Goal: Transaction & Acquisition: Purchase product/service

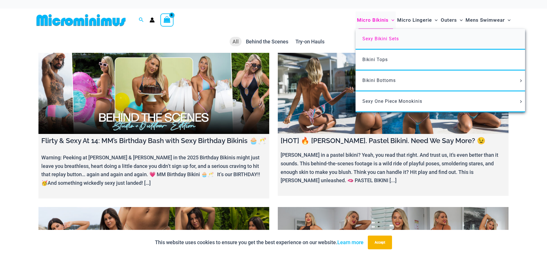
click at [386, 39] on span "Sexy Bikini Sets" at bounding box center [381, 38] width 36 height 5
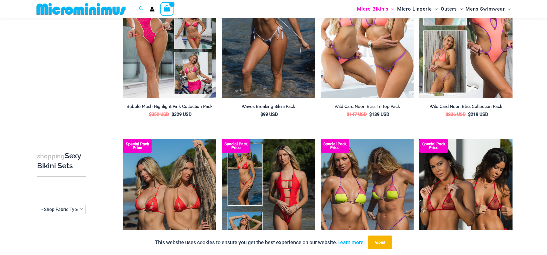
scroll to position [298, 0]
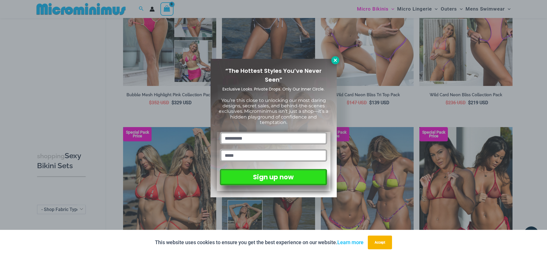
click at [338, 59] on button at bounding box center [336, 60] width 8 height 8
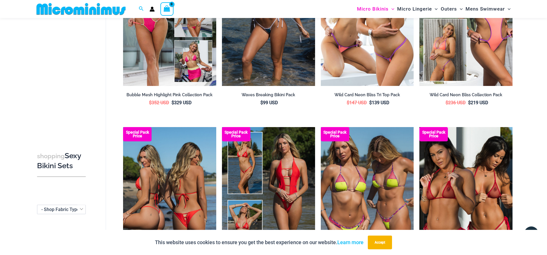
click at [195, 186] on img at bounding box center [169, 197] width 93 height 140
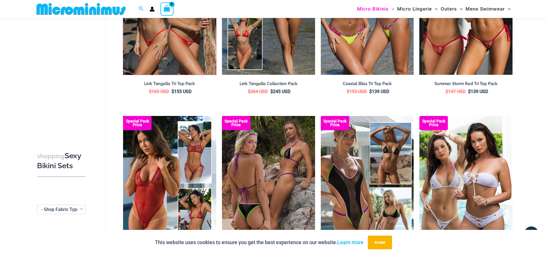
scroll to position [501, 0]
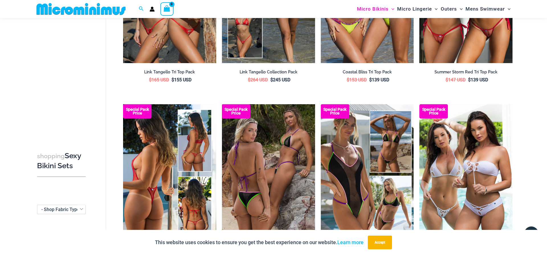
click at [162, 167] on img at bounding box center [169, 174] width 93 height 140
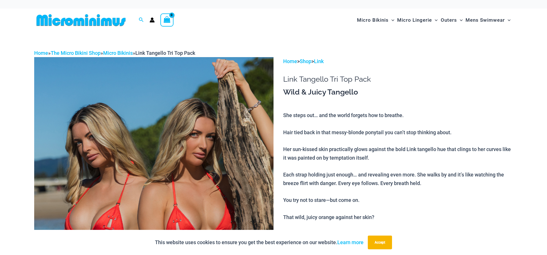
click at [195, 186] on img at bounding box center [154, 236] width 240 height 359
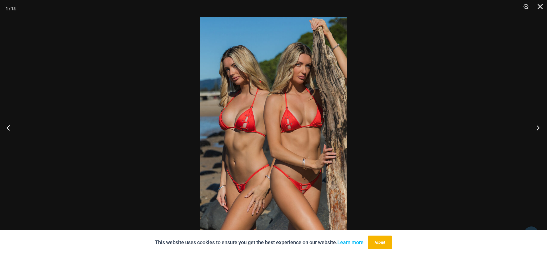
click at [538, 130] on button "Next" at bounding box center [536, 127] width 21 height 29
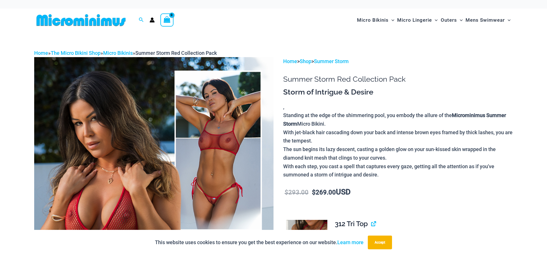
click at [190, 158] on img at bounding box center [154, 236] width 240 height 359
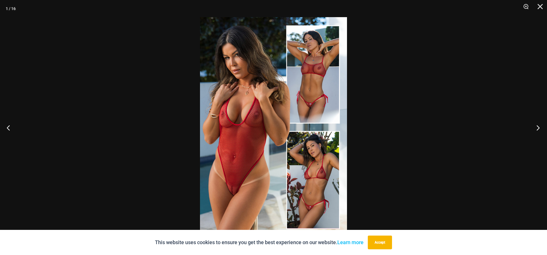
click at [538, 130] on button "Next" at bounding box center [536, 127] width 21 height 29
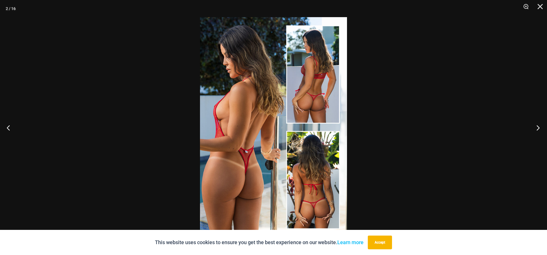
click at [538, 130] on button "Next" at bounding box center [536, 127] width 21 height 29
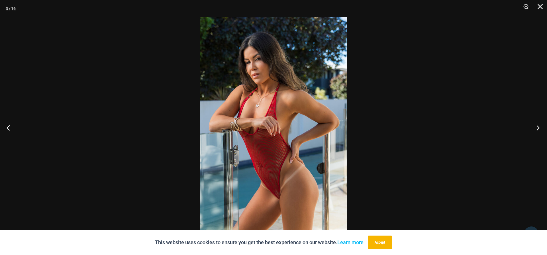
click at [538, 130] on button "Next" at bounding box center [536, 127] width 21 height 29
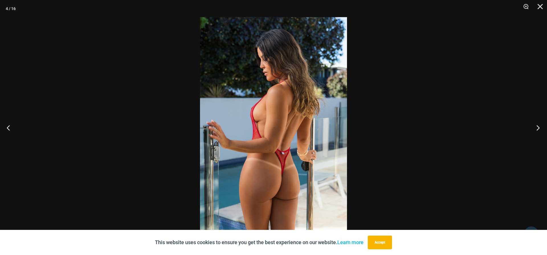
click at [538, 130] on button "Next" at bounding box center [536, 127] width 21 height 29
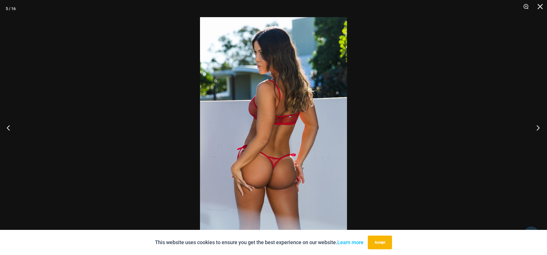
click at [538, 130] on button "Next" at bounding box center [536, 127] width 21 height 29
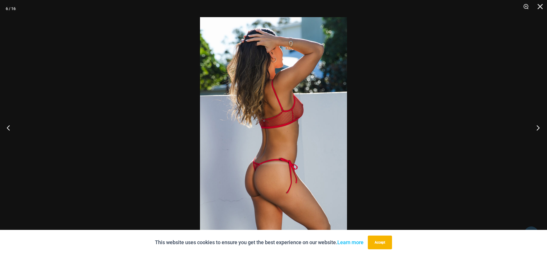
click at [538, 130] on button "Next" at bounding box center [536, 127] width 21 height 29
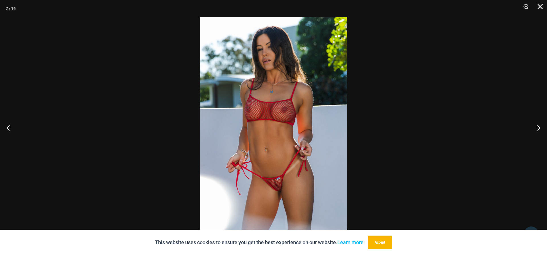
click at [293, 129] on img at bounding box center [273, 127] width 147 height 220
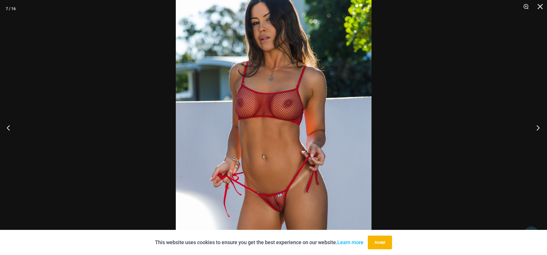
click at [539, 128] on button "Next" at bounding box center [536, 127] width 21 height 29
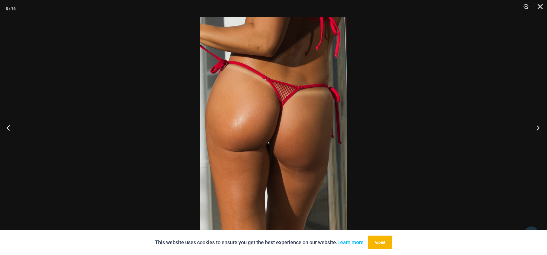
click at [539, 128] on button "Next" at bounding box center [536, 127] width 21 height 29
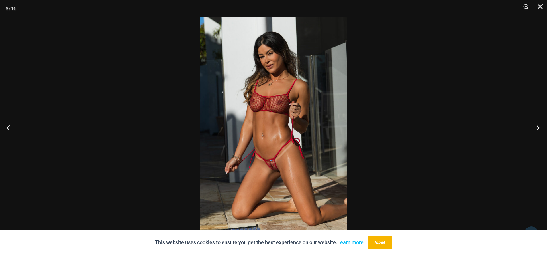
click at [539, 128] on button "Next" at bounding box center [536, 127] width 21 height 29
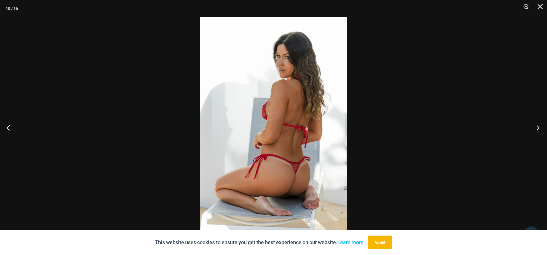
click at [539, 128] on button "Next" at bounding box center [536, 127] width 21 height 29
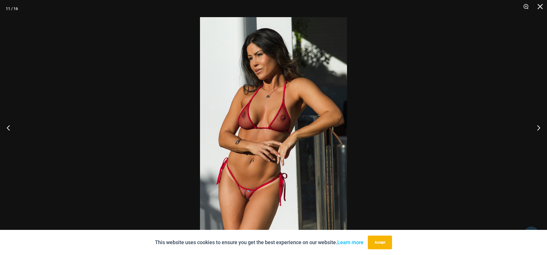
click at [309, 141] on img at bounding box center [273, 127] width 147 height 220
